Goal: Find specific page/section: Find specific page/section

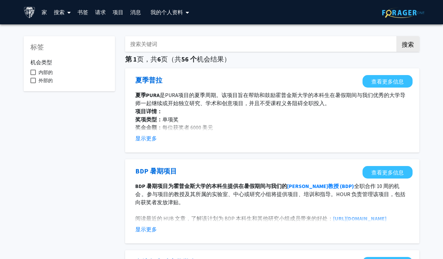
click at [62, 10] on font "搜索" at bounding box center [59, 12] width 11 height 7
click at [80, 30] on font "教职员工" at bounding box center [72, 31] width 22 height 7
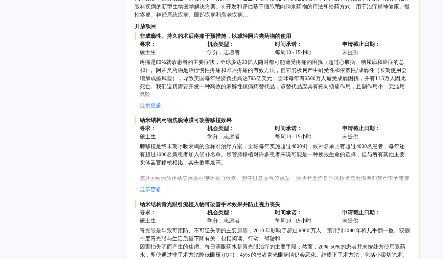
scroll to position [3153, 0]
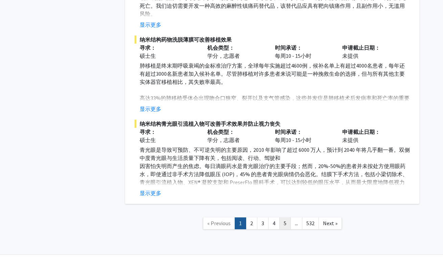
click at [285, 218] on link "5" at bounding box center [285, 224] width 12 height 12
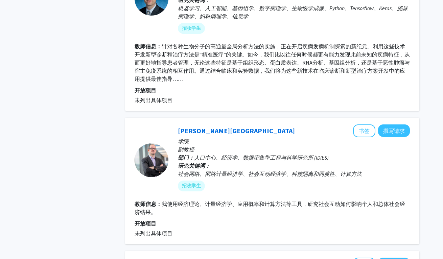
scroll to position [1834, 0]
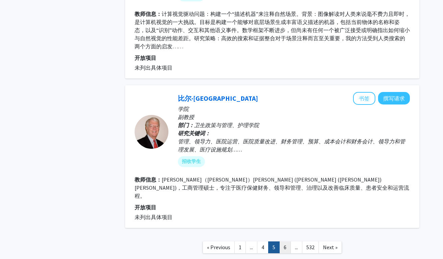
click at [290, 242] on link "6" at bounding box center [285, 248] width 12 height 12
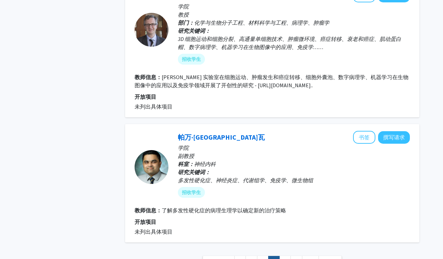
scroll to position [1313, 0]
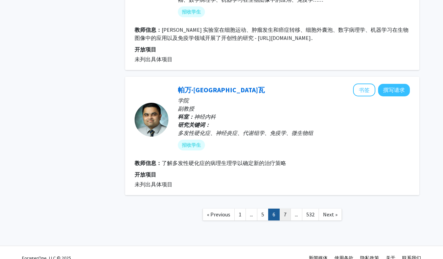
click at [284, 209] on link "7" at bounding box center [285, 215] width 12 height 12
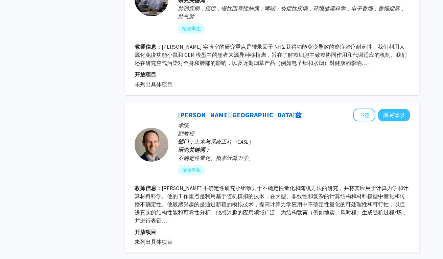
scroll to position [1503, 0]
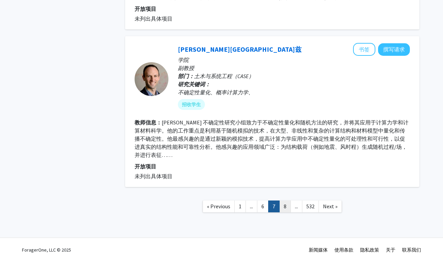
click at [284, 202] on link "8" at bounding box center [285, 207] width 12 height 12
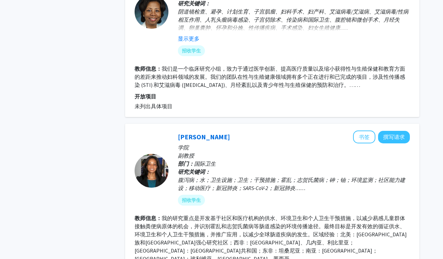
scroll to position [1505, 0]
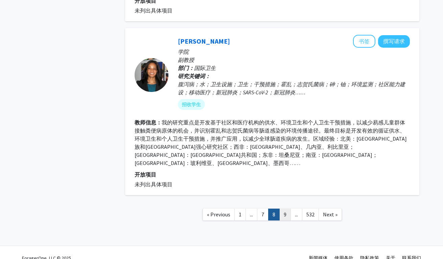
click at [284, 209] on link "9" at bounding box center [285, 215] width 12 height 12
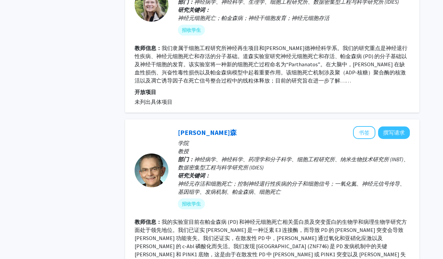
scroll to position [400, 0]
